Goal: Information Seeking & Learning: Learn about a topic

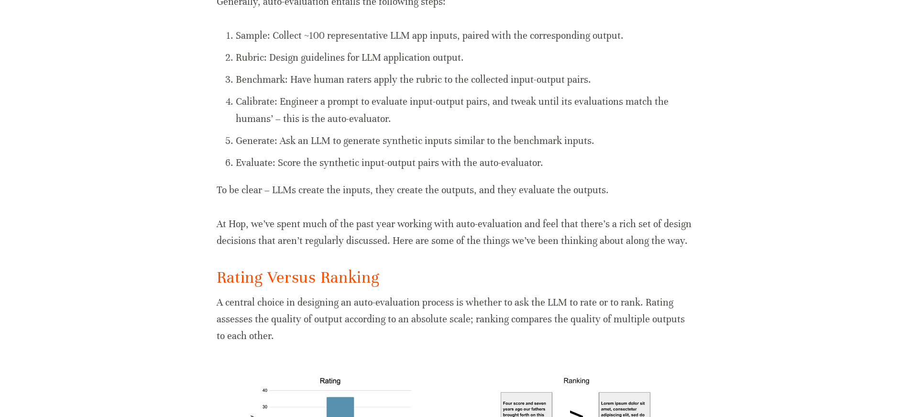
scroll to position [857, 0]
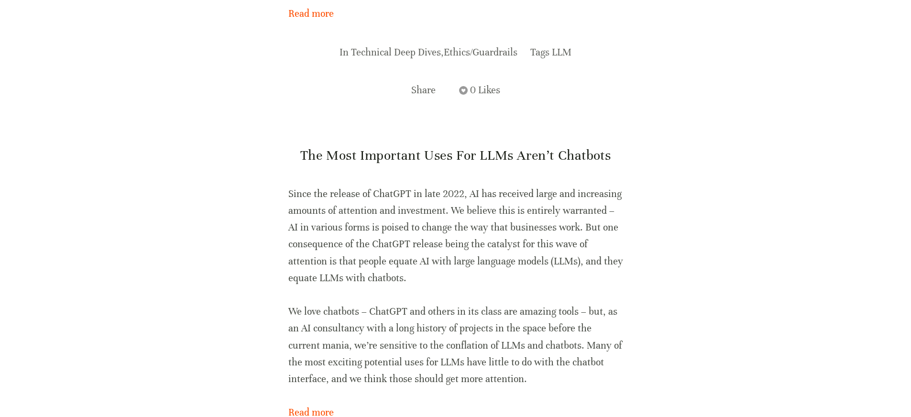
scroll to position [1988, 0]
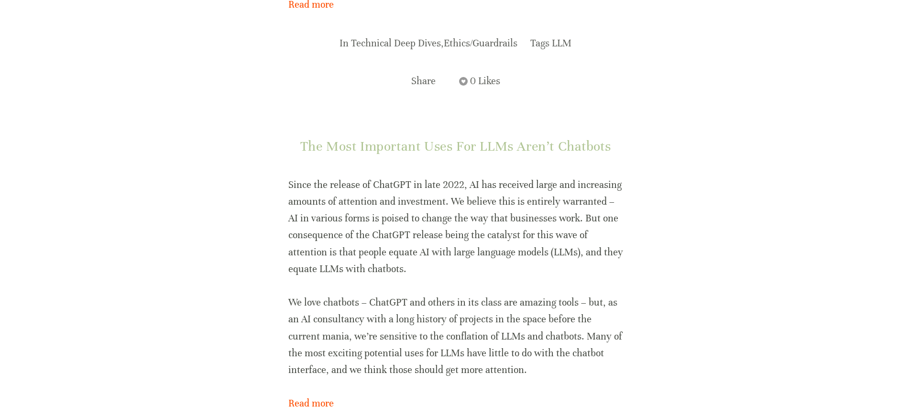
click at [436, 138] on link "The Most Important Uses for LLMs Aren’t Chatbots" at bounding box center [455, 146] width 311 height 16
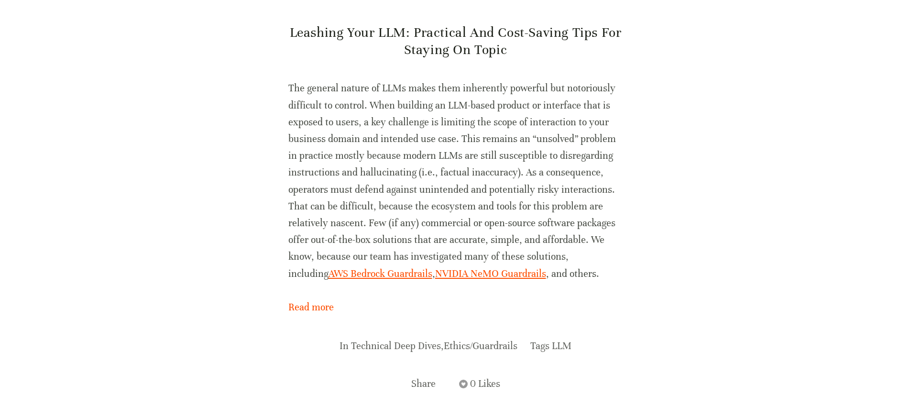
scroll to position [1683, 0]
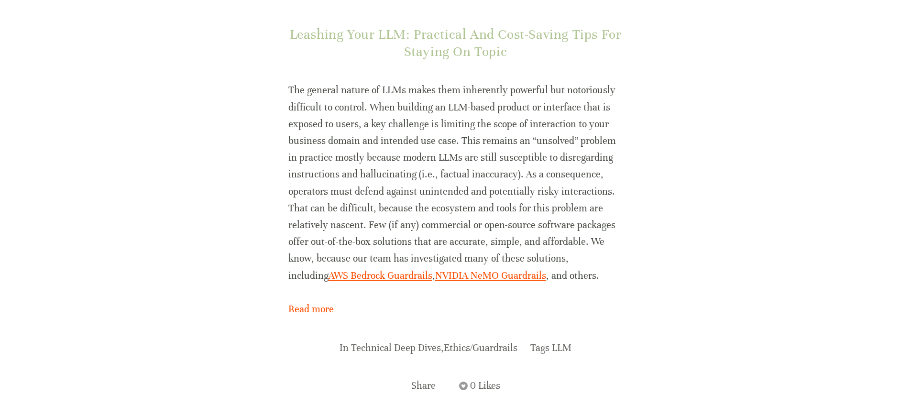
click at [457, 26] on link "Leashing Your LLM: Practical and Cost-Saving Tips for Staying on Topic" at bounding box center [456, 42] width 332 height 33
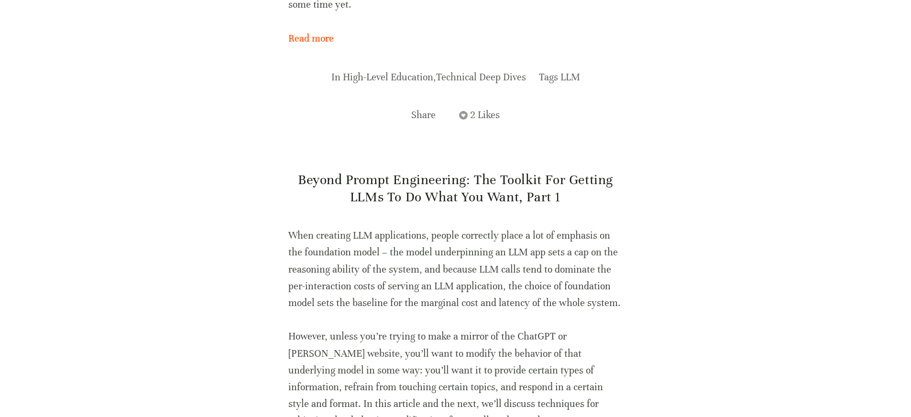
scroll to position [866, 0]
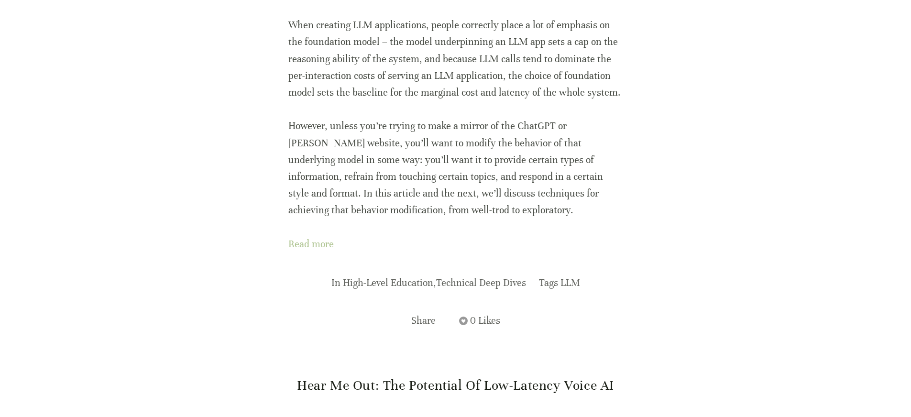
click at [313, 236] on link "Read more" at bounding box center [455, 244] width 335 height 17
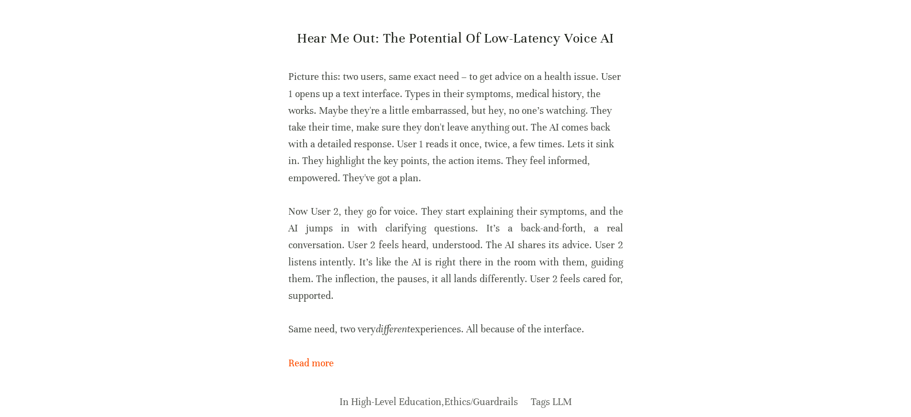
scroll to position [1086, 0]
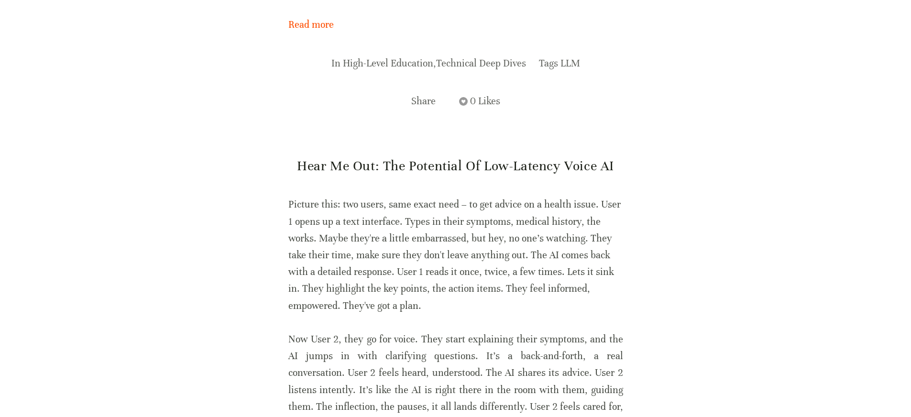
click at [469, 158] on link "Hear Me Out: The Potential of Low-Latency Voice AI" at bounding box center [455, 166] width 317 height 16
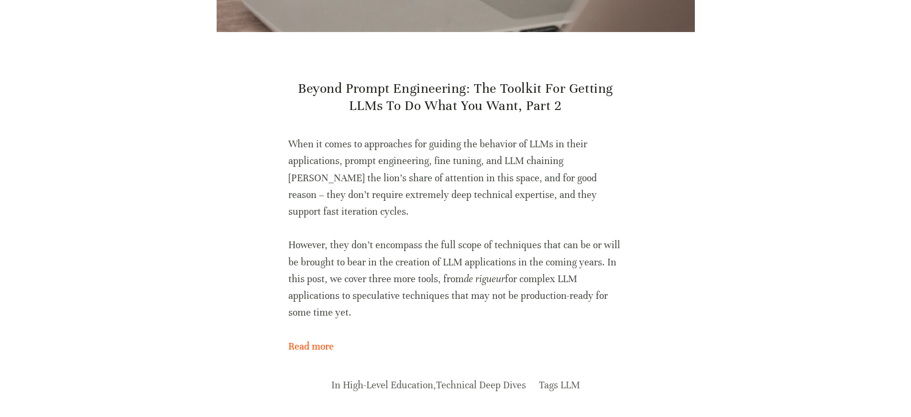
scroll to position [105, 0]
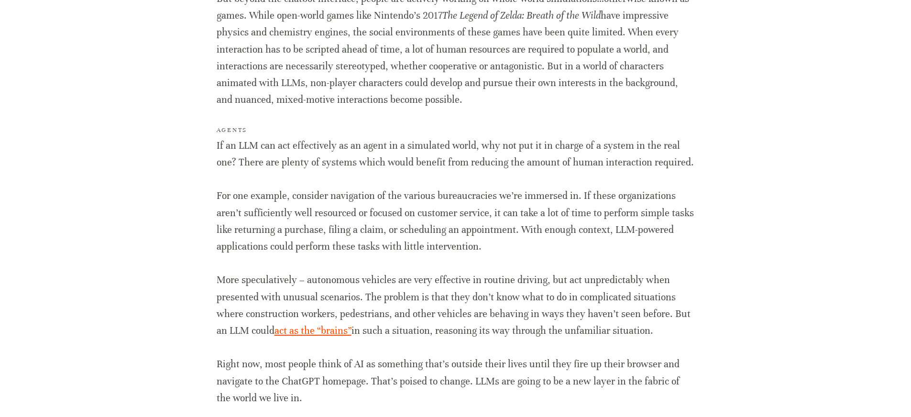
scroll to position [1951, 0]
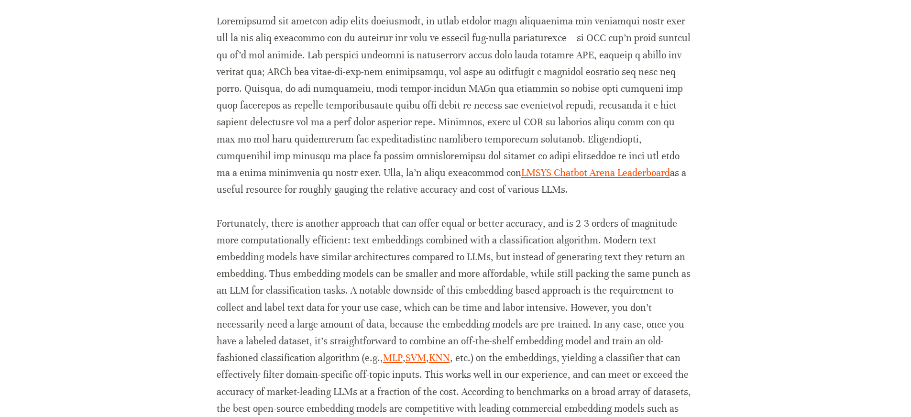
scroll to position [1315, 0]
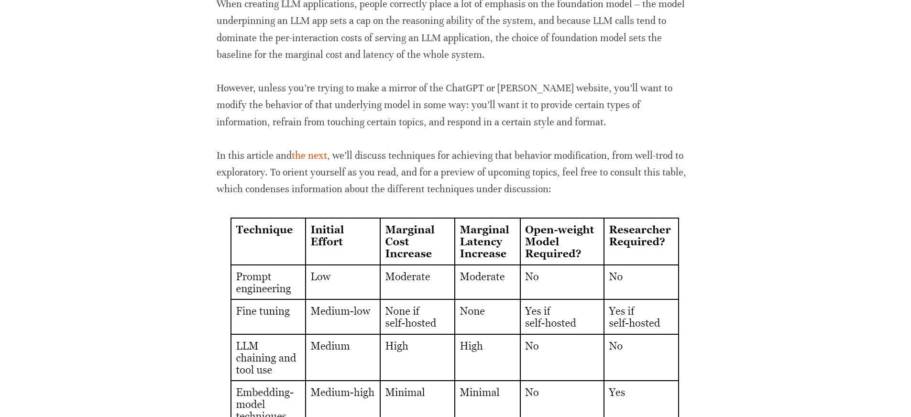
scroll to position [2143, 0]
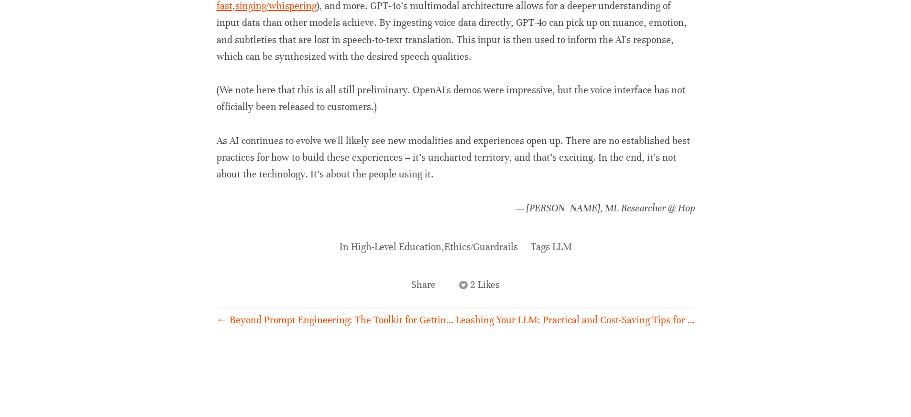
scroll to position [1382, 0]
